Goal: Task Accomplishment & Management: Manage account settings

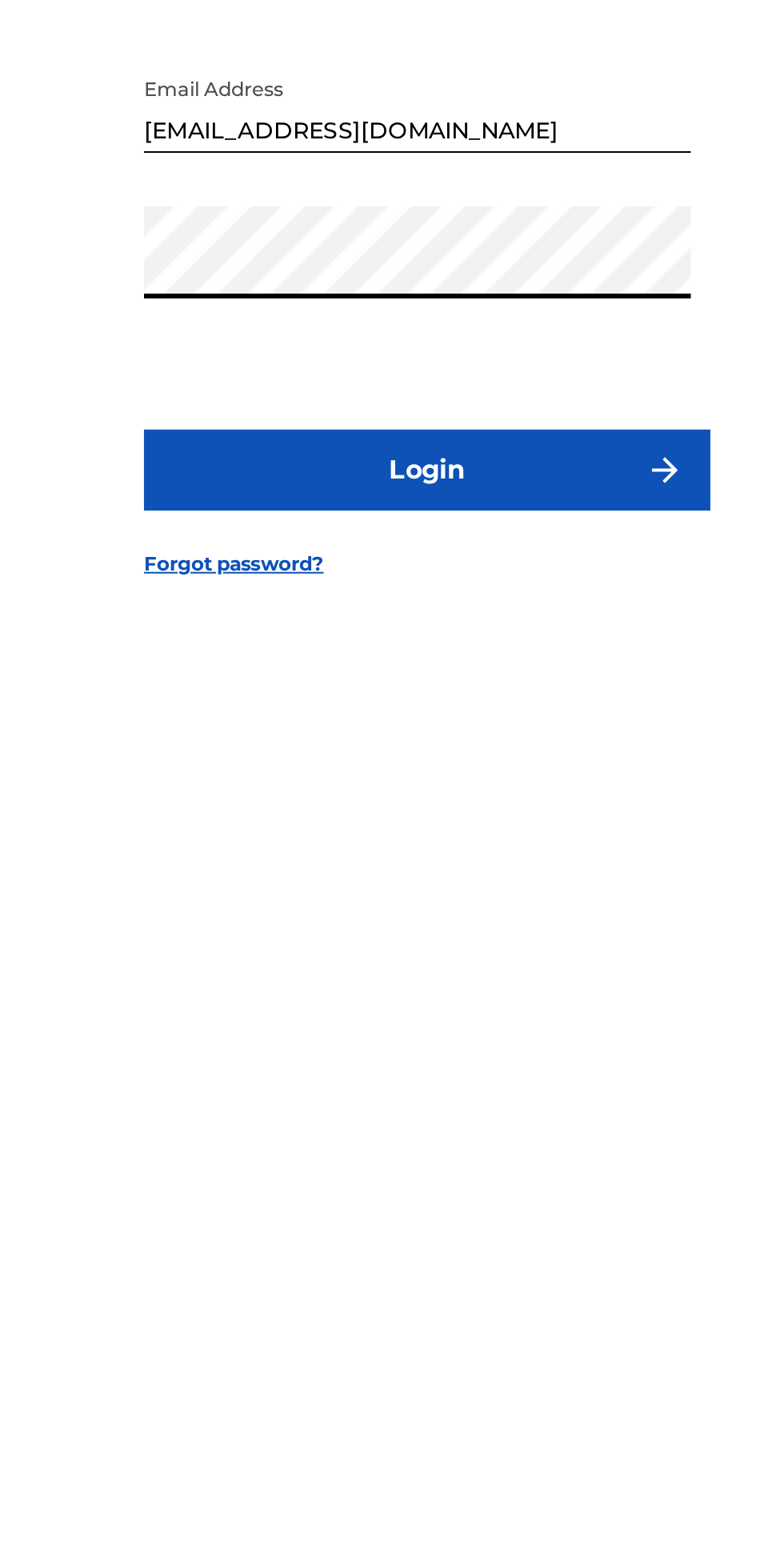
click at [336, 932] on button "Login" at bounding box center [392, 911] width 280 height 40
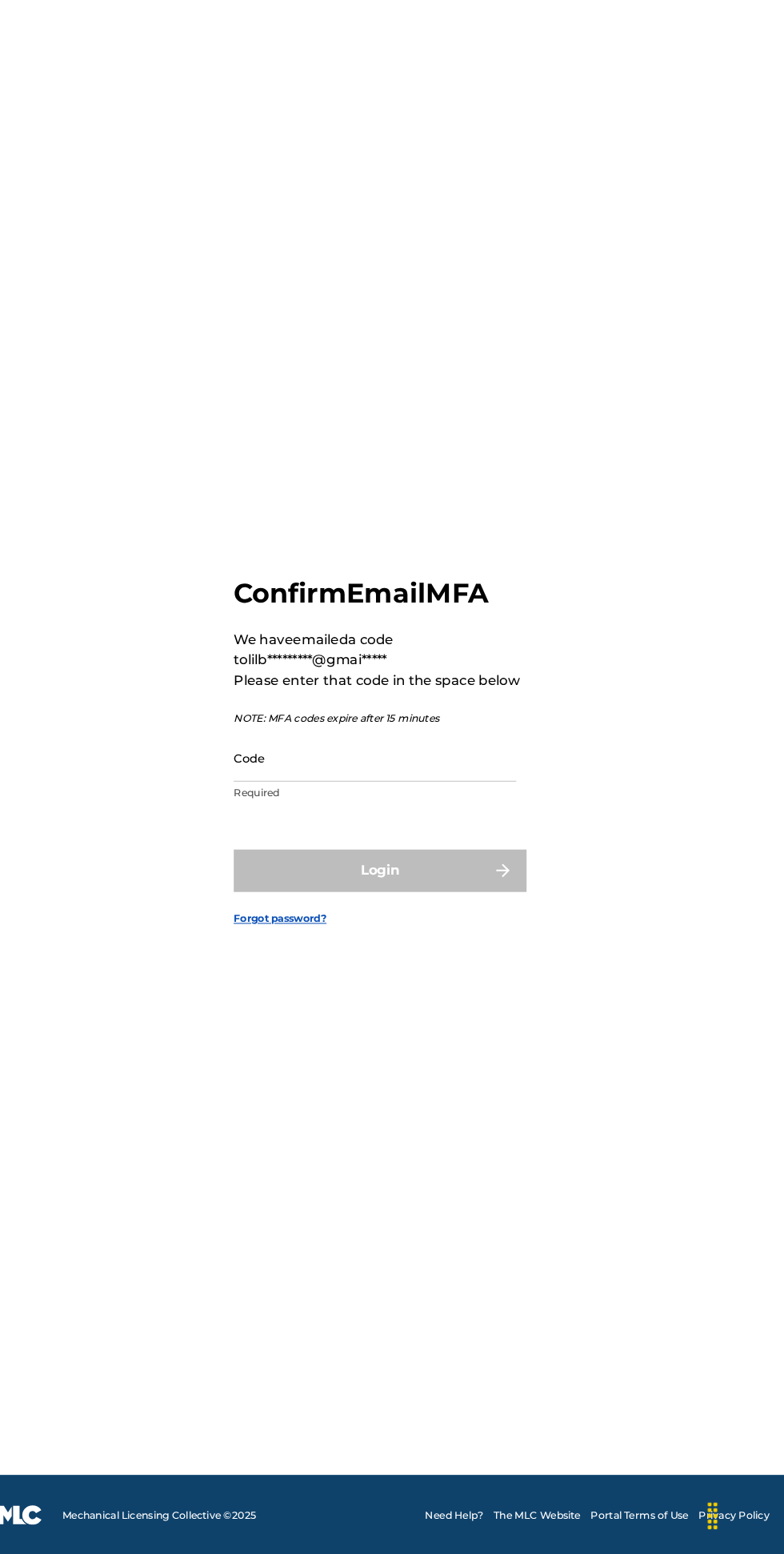
scroll to position [20, 0]
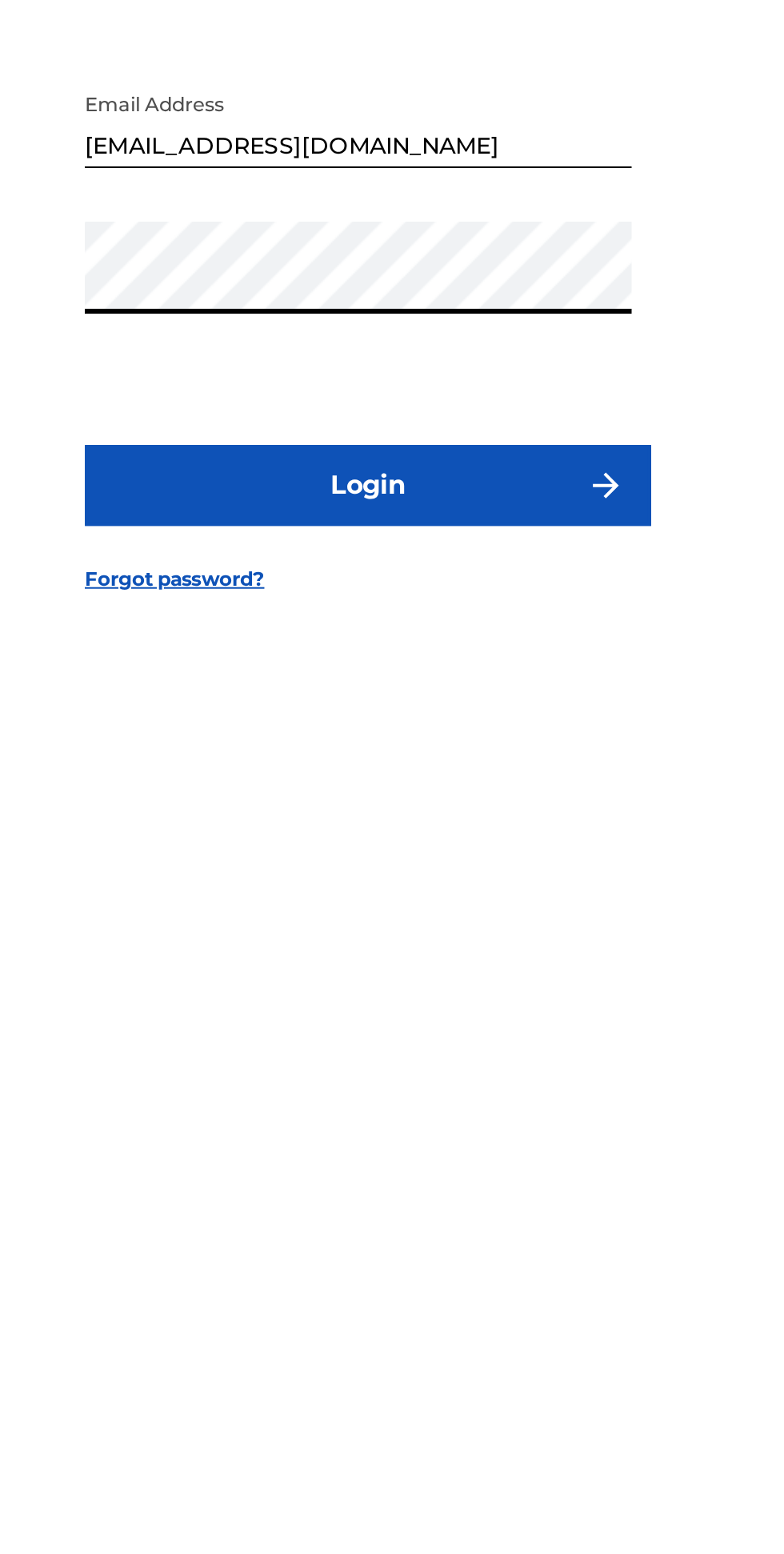
click at [346, 932] on button "Login" at bounding box center [392, 911] width 280 height 40
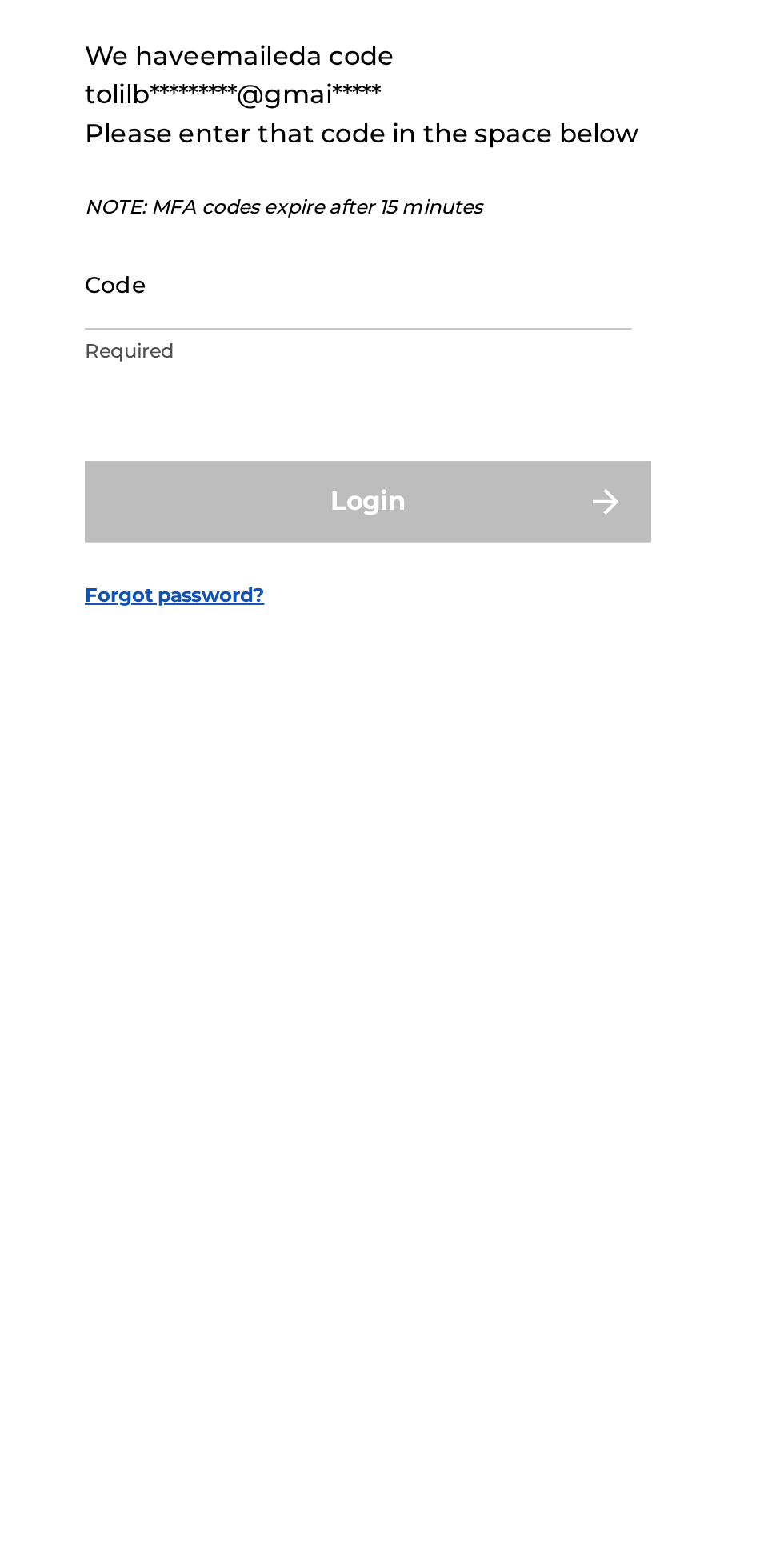
scroll to position [8, 0]
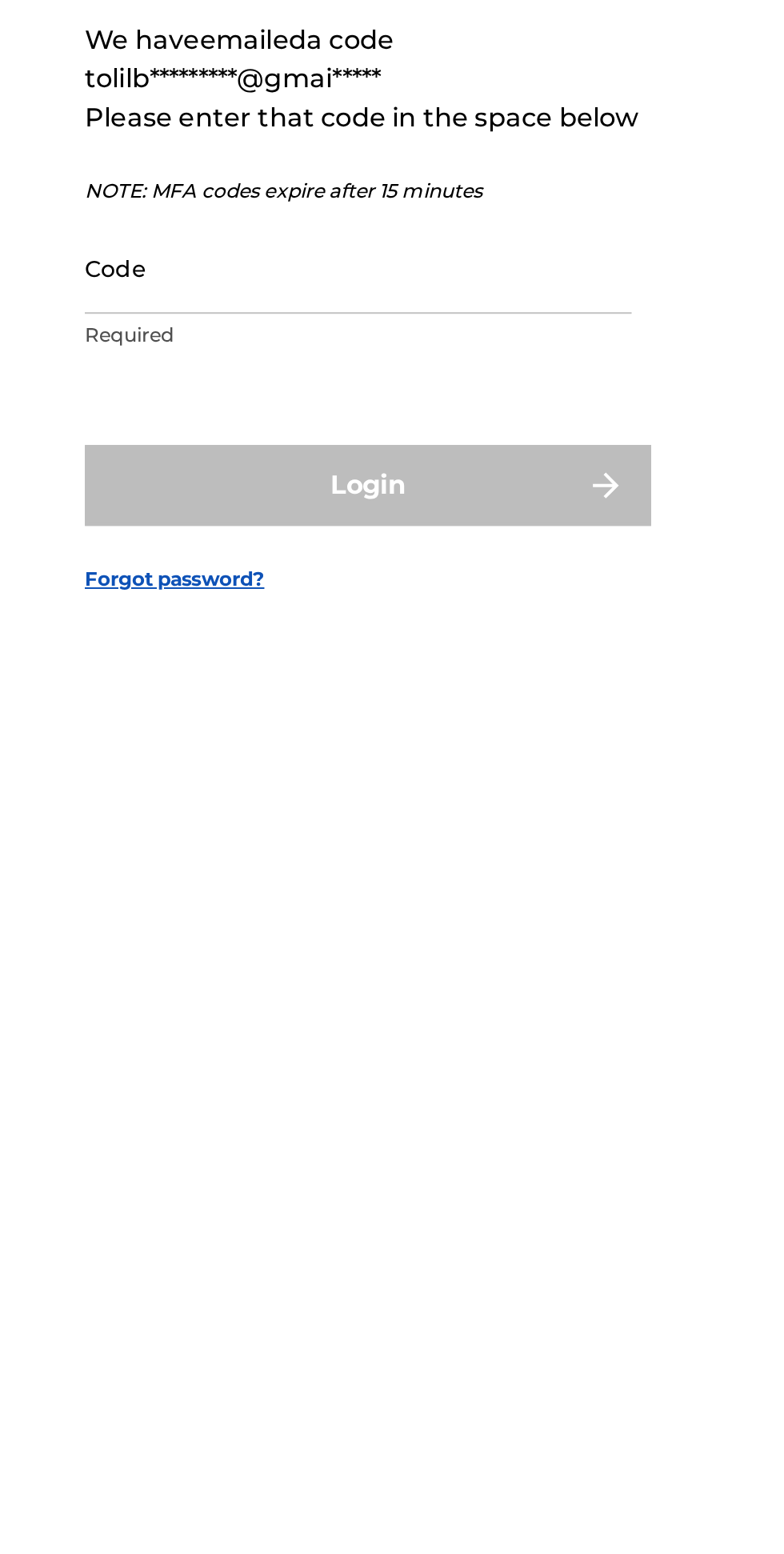
click at [259, 827] on input "Code" at bounding box center [387, 803] width 270 height 45
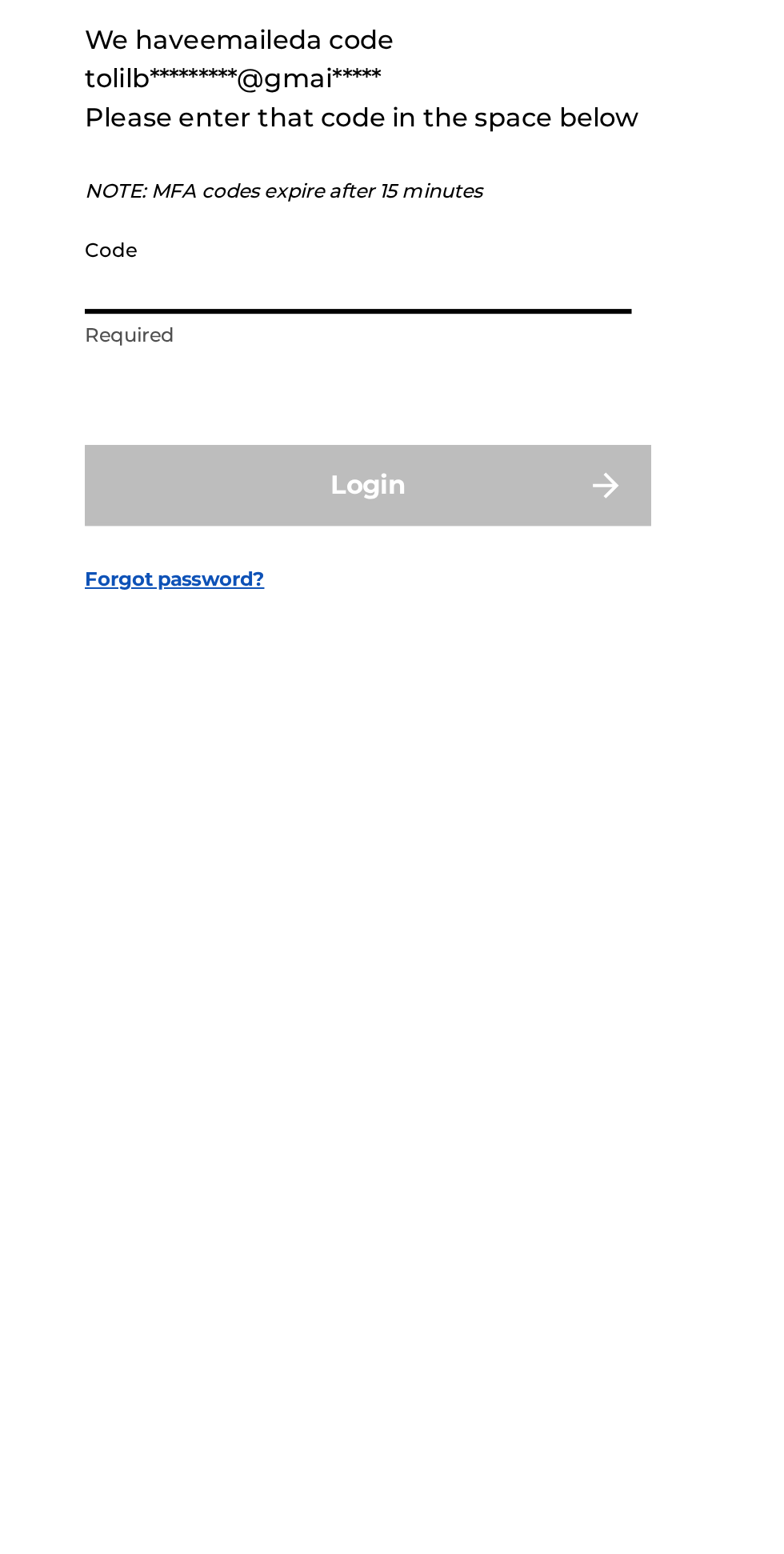
click at [260, 827] on input "Code" at bounding box center [387, 803] width 270 height 45
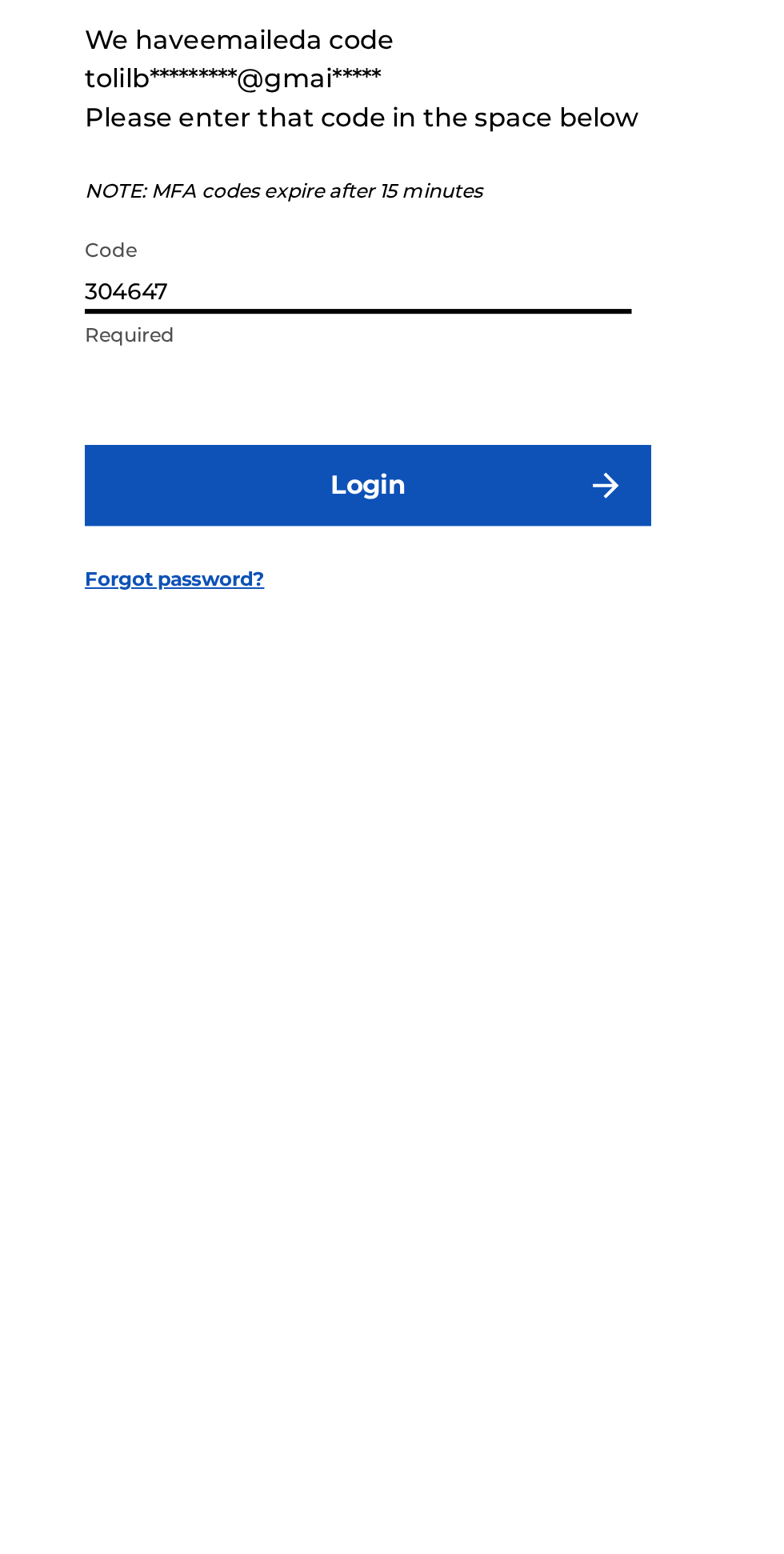
type input "304647"
click at [321, 932] on button "Login" at bounding box center [392, 911] width 280 height 40
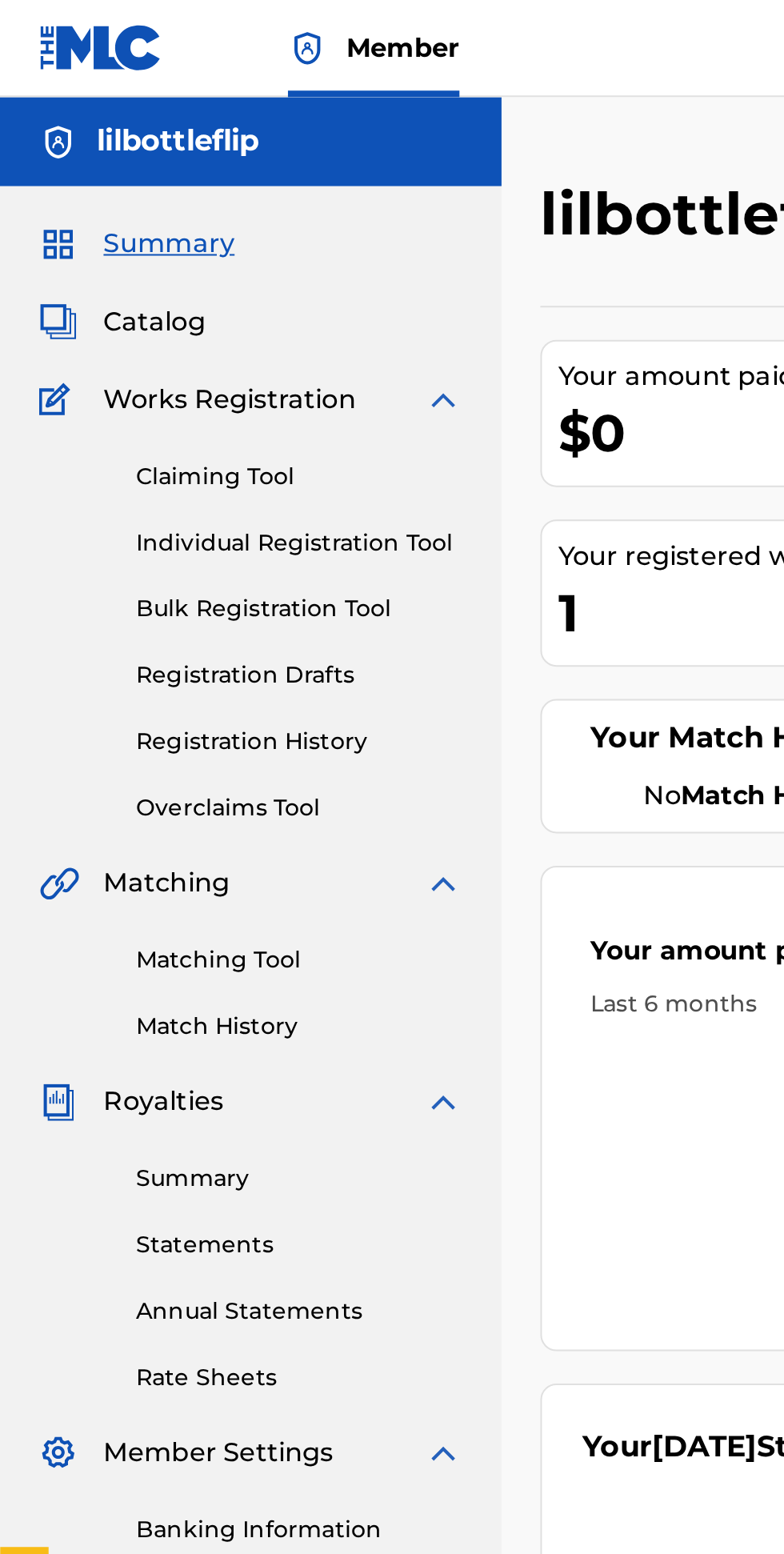
click at [102, 473] on link "Matching Tool" at bounding box center [148, 475] width 162 height 17
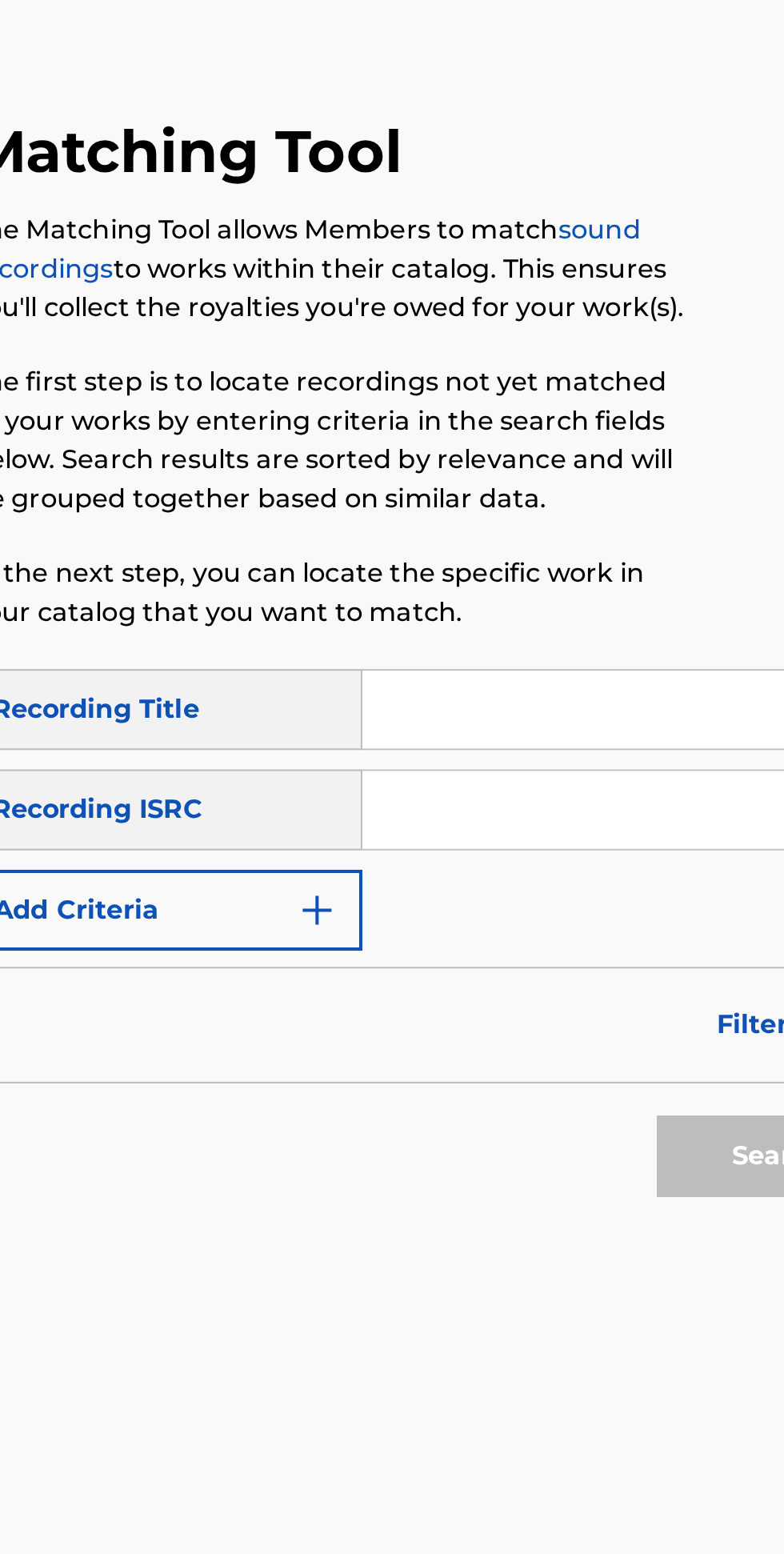
click at [449, 518] on img "Search Form" at bounding box center [457, 520] width 19 height 19
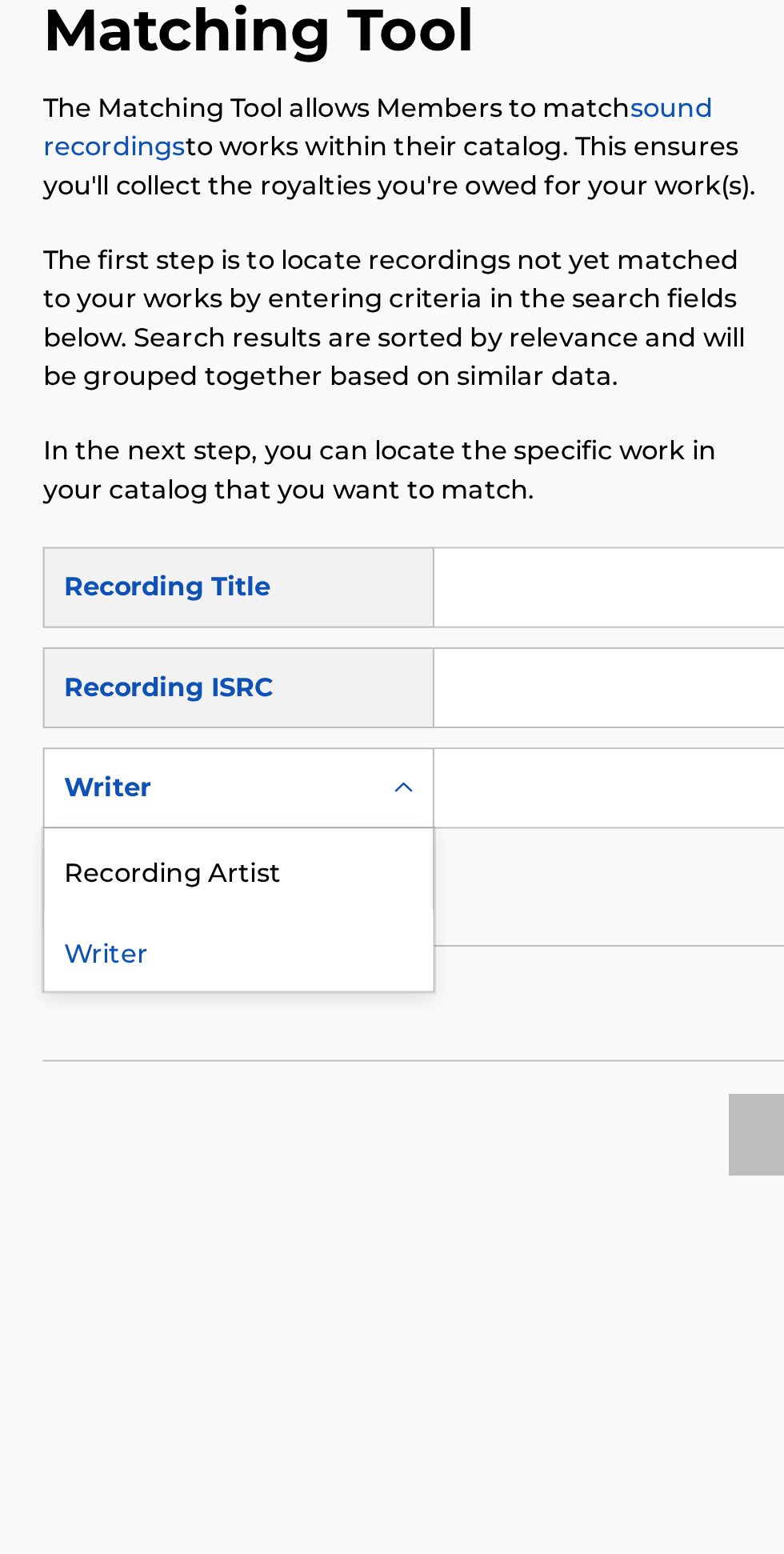
click at [361, 564] on div "Recording Artist" at bounding box center [383, 561] width 192 height 40
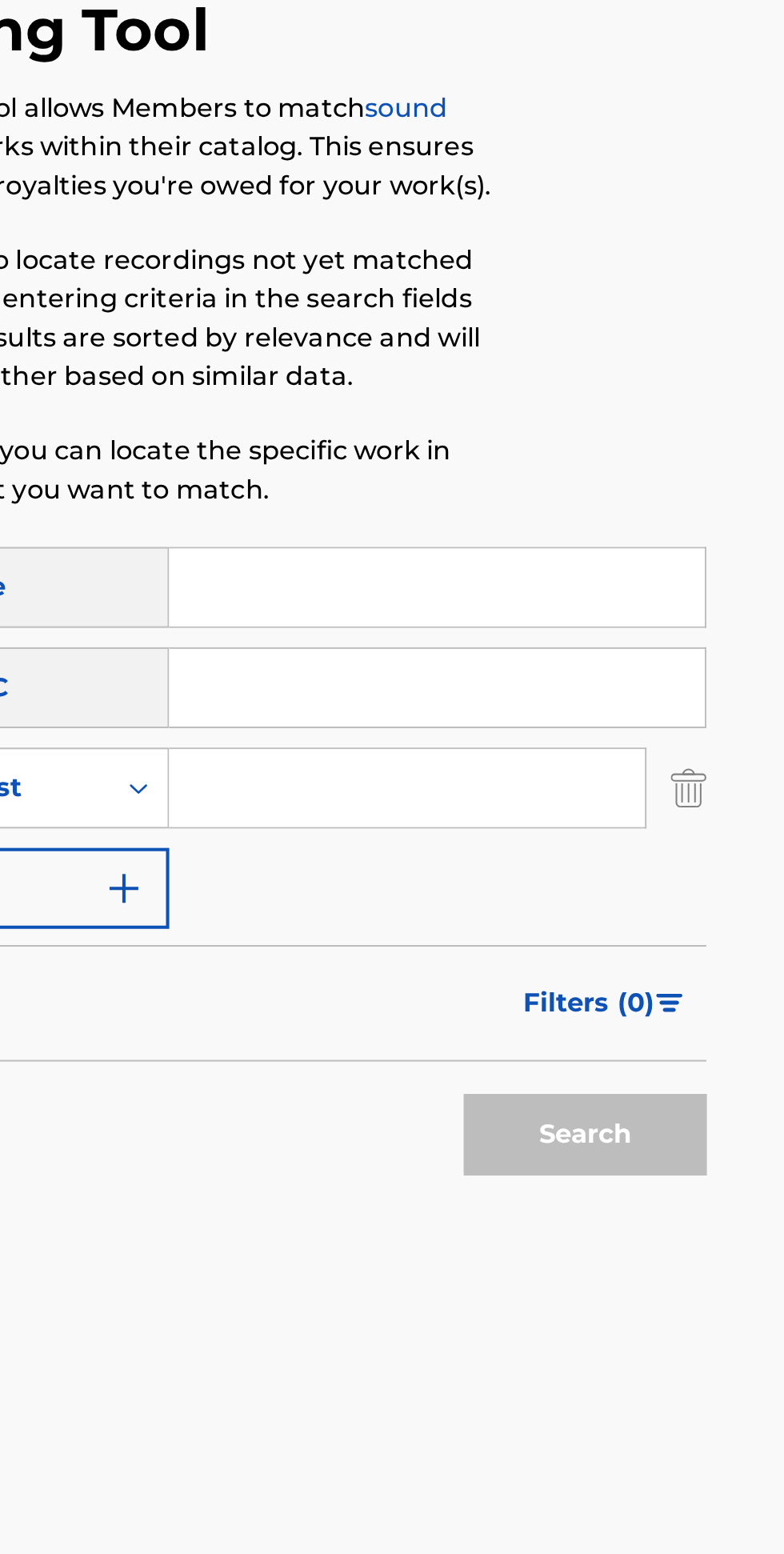
click at [508, 525] on input "Search Form" at bounding box center [597, 520] width 235 height 38
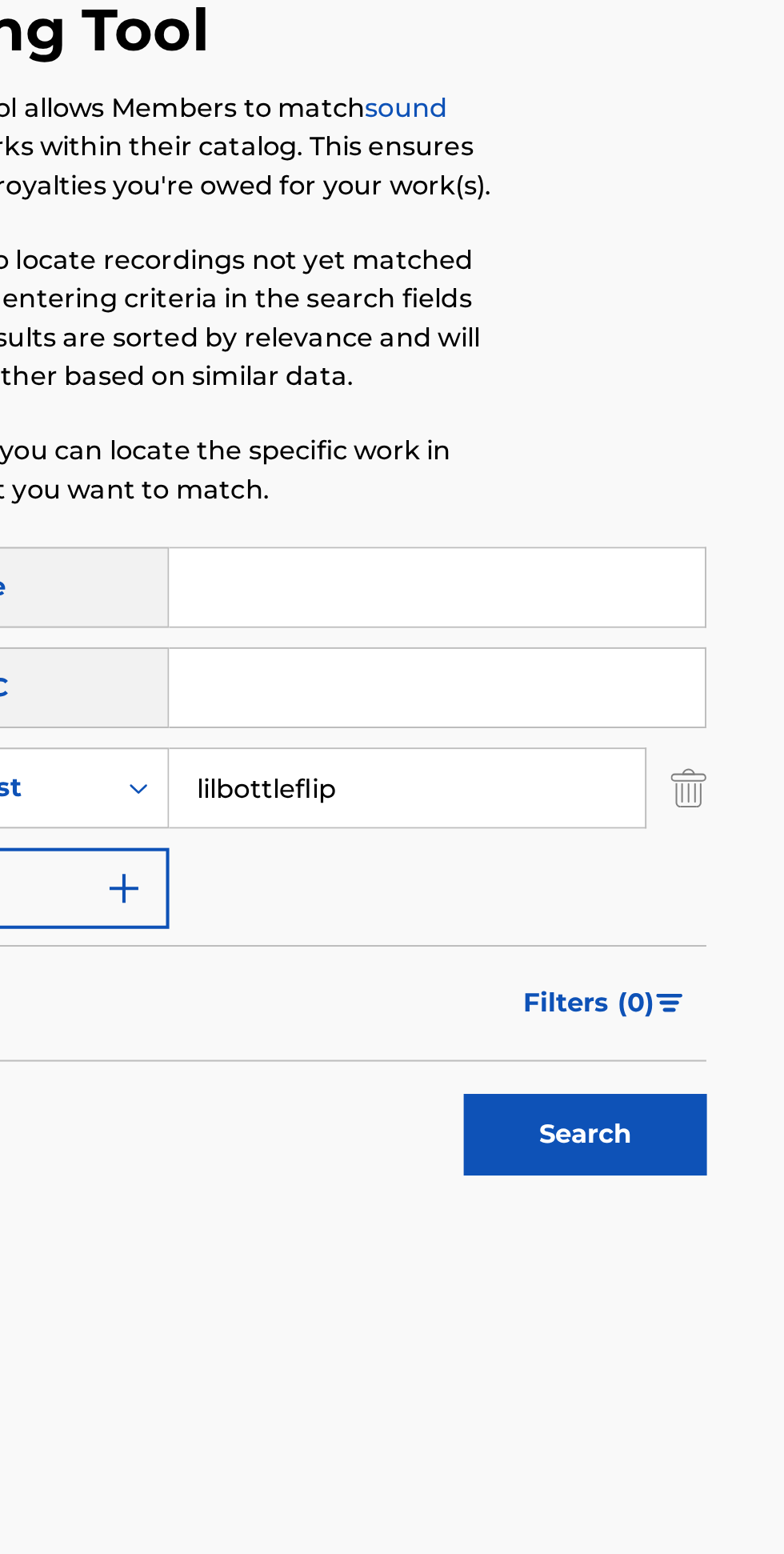
click at [583, 525] on input "lilbottleflip" at bounding box center [597, 520] width 235 height 38
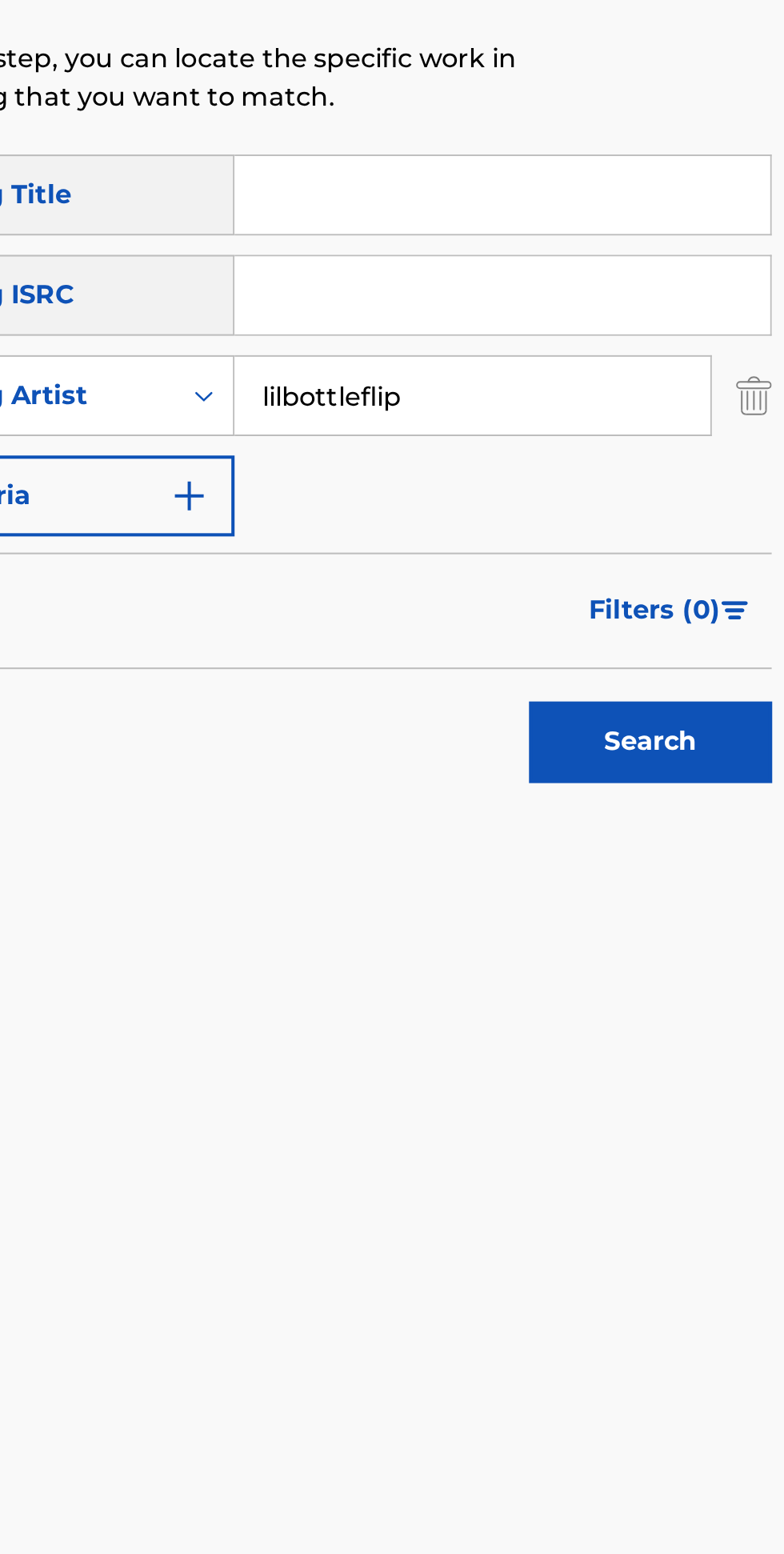
type input "lilbottleflip"
click at [644, 695] on button "Search" at bounding box center [685, 692] width 120 height 40
